Goal: Navigation & Orientation: Find specific page/section

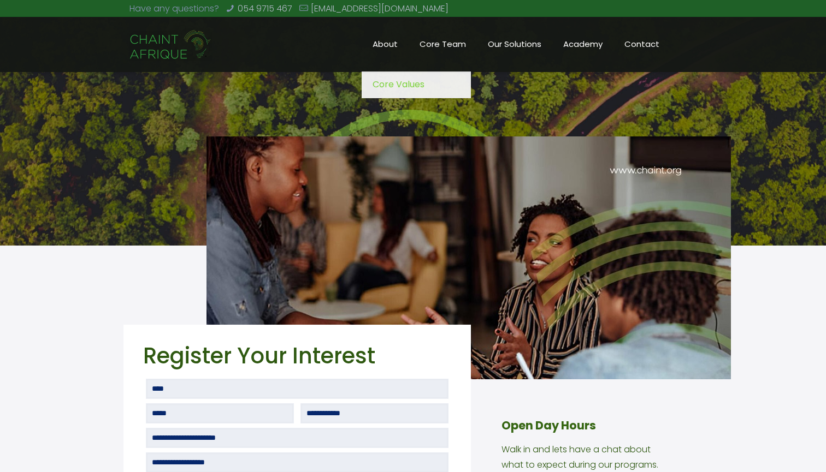
click at [395, 46] on span "About" at bounding box center [385, 44] width 47 height 16
click at [441, 44] on span "Core Team" at bounding box center [442, 44] width 68 height 16
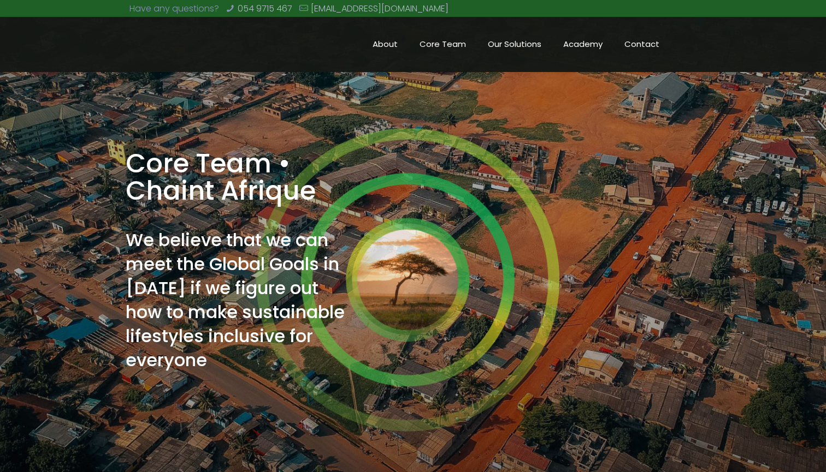
click at [441, 44] on span "Core Team" at bounding box center [442, 44] width 68 height 16
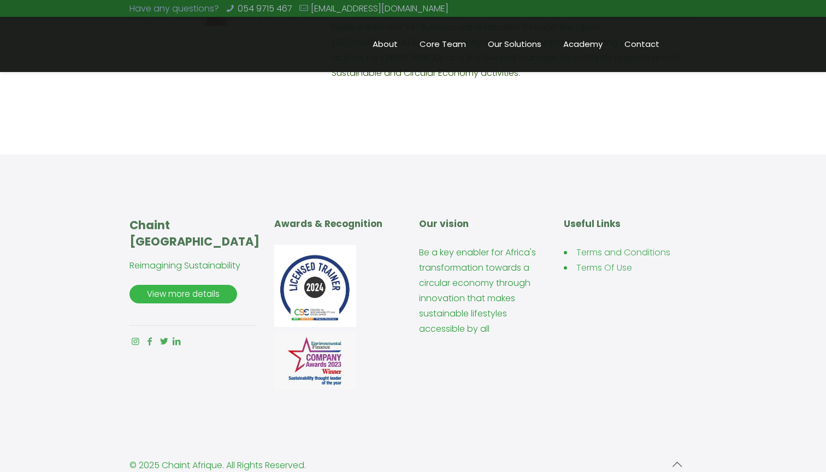
scroll to position [2387, 0]
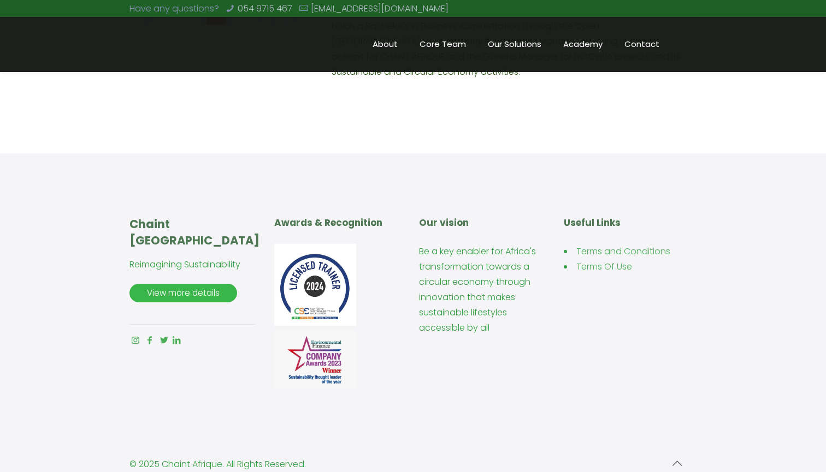
click at [308, 260] on img at bounding box center [315, 285] width 82 height 82
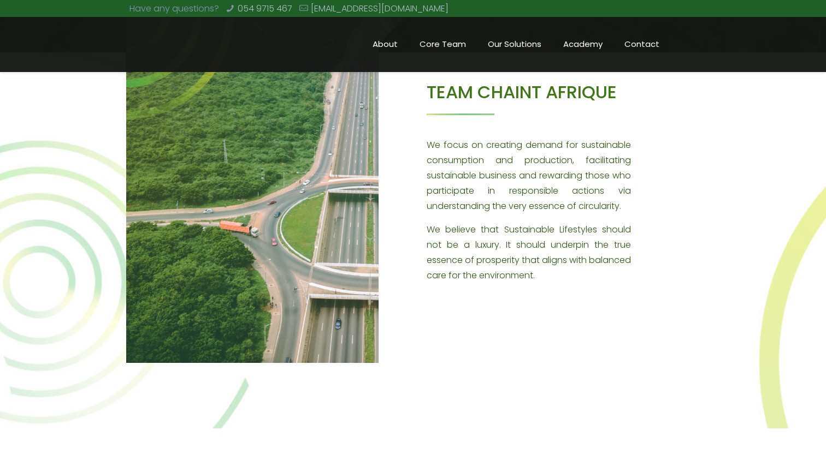
scroll to position [487, 0]
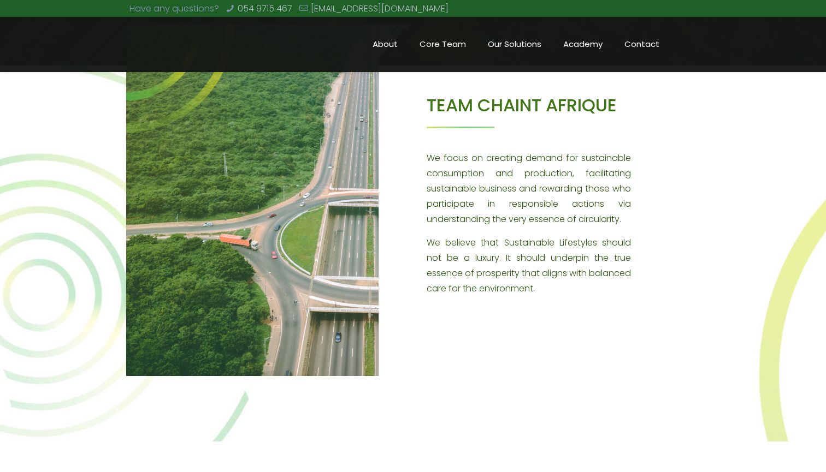
click at [581, 45] on span "Academy" at bounding box center [582, 44] width 61 height 16
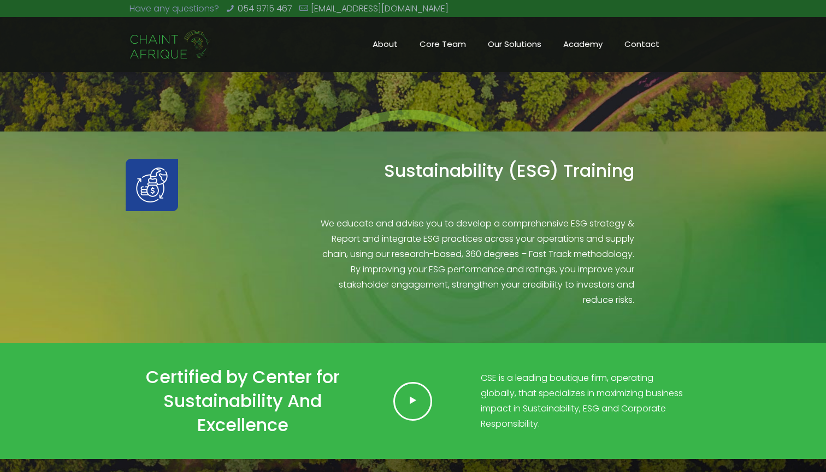
scroll to position [297, 0]
